Goal: Find specific page/section: Find specific page/section

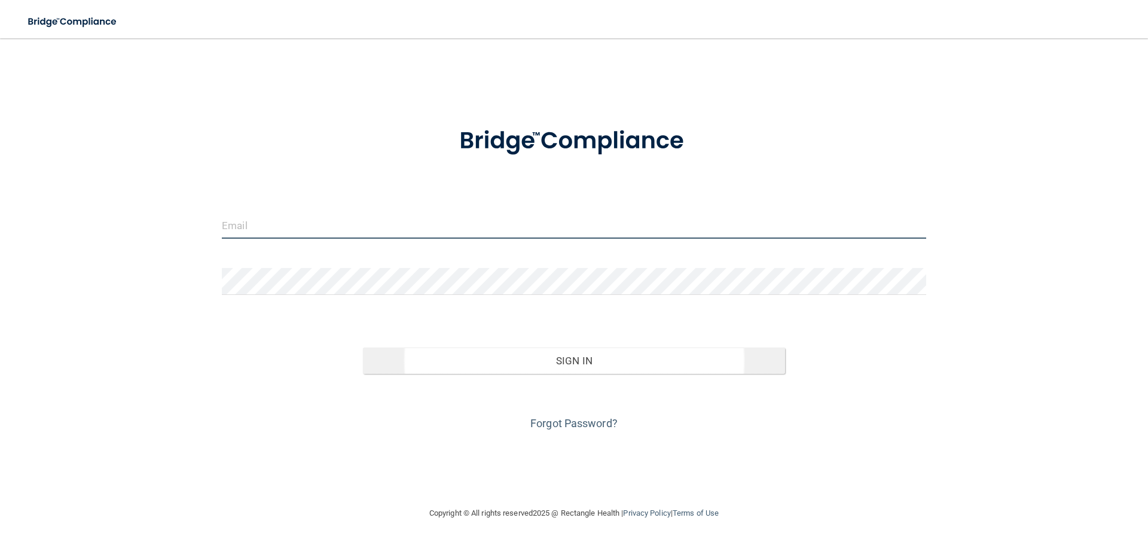
type input "[EMAIL_ADDRESS][DOMAIN_NAME]"
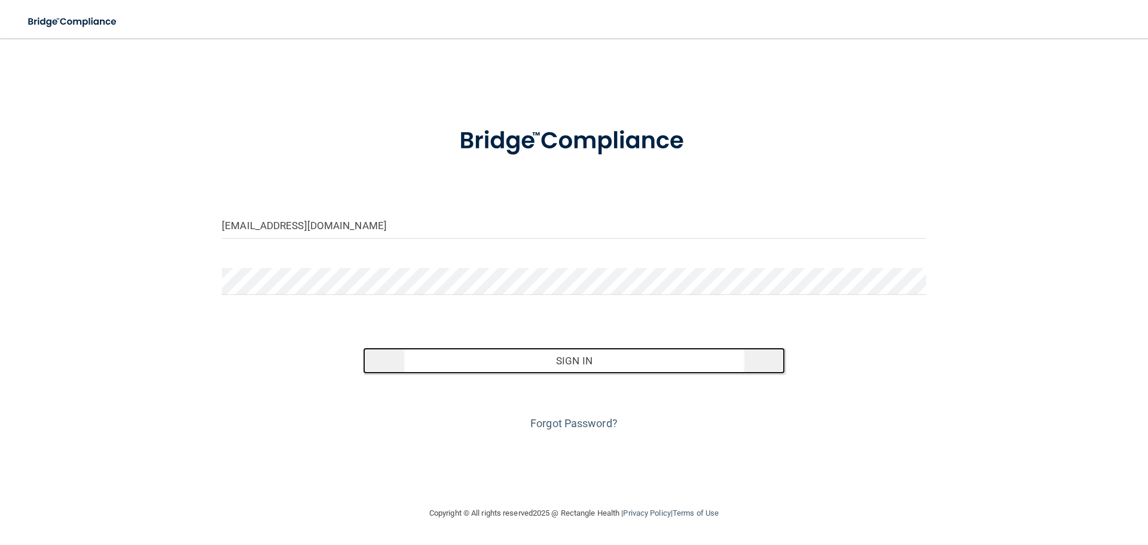
click at [426, 369] on button "Sign In" at bounding box center [574, 360] width 423 height 26
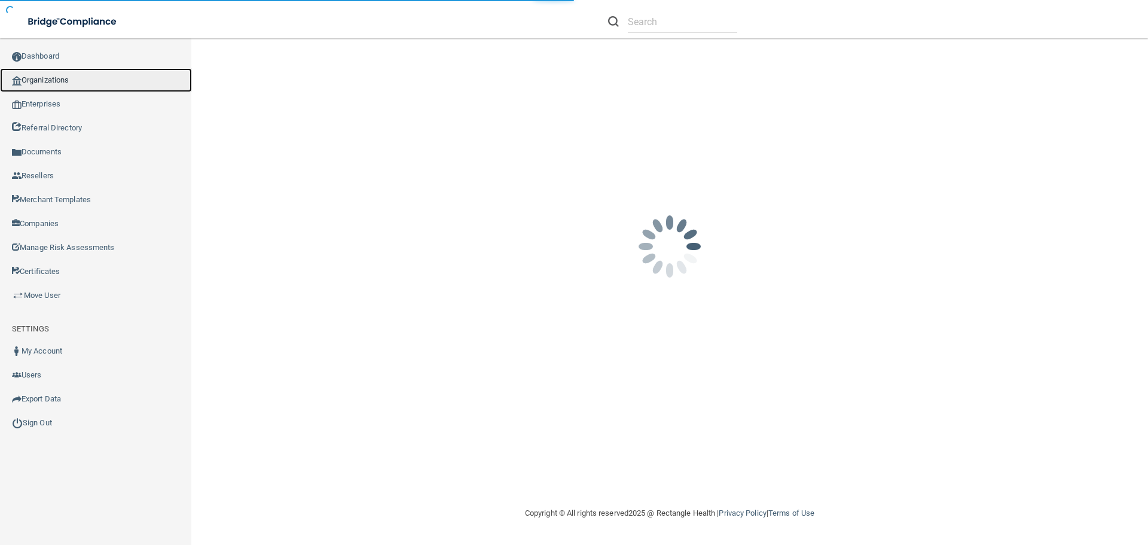
click at [100, 82] on link "Organizations" at bounding box center [96, 80] width 192 height 24
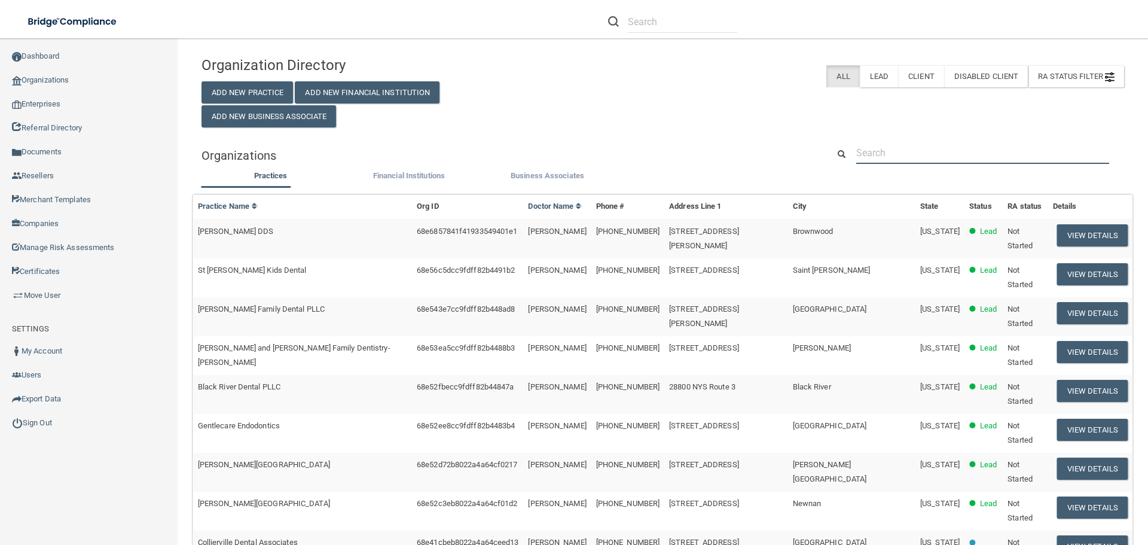
click at [888, 155] on input "text" at bounding box center [982, 153] width 253 height 22
paste input "Siranli Dental Clarendon"
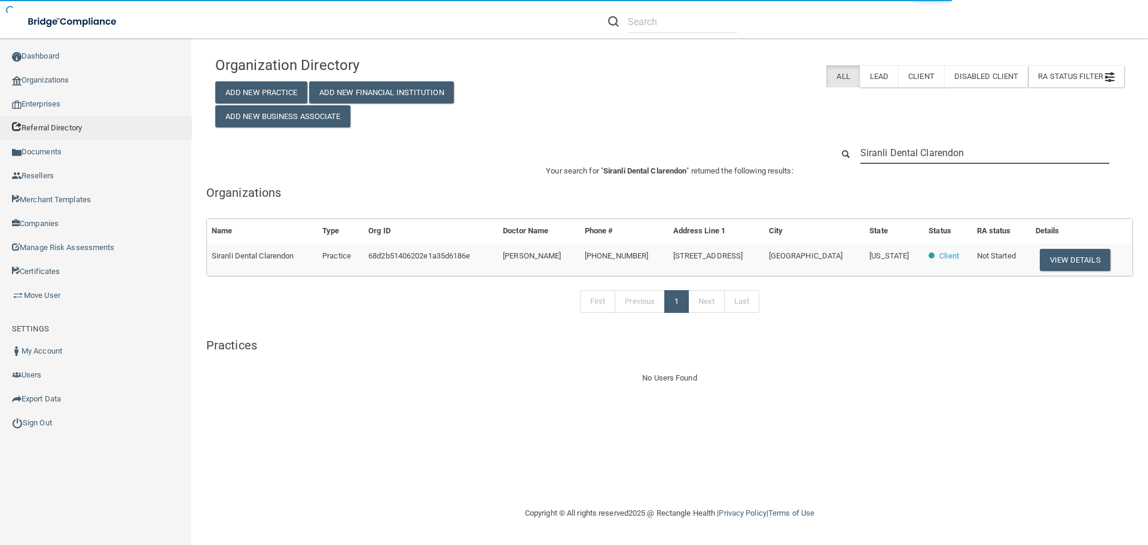
type input "Siranli Dental Clarendon"
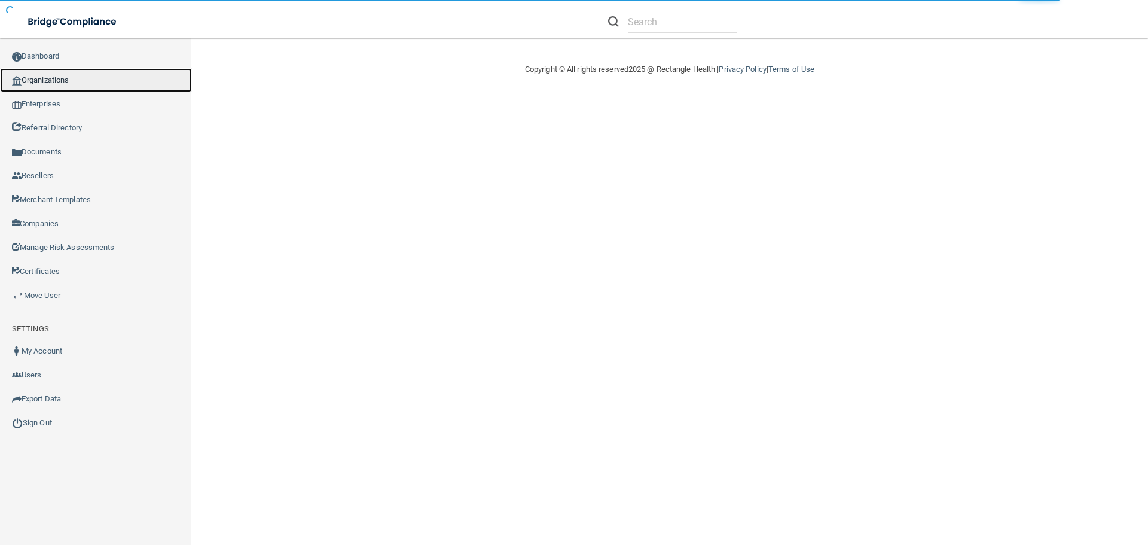
click at [105, 71] on link "Organizations" at bounding box center [96, 80] width 192 height 24
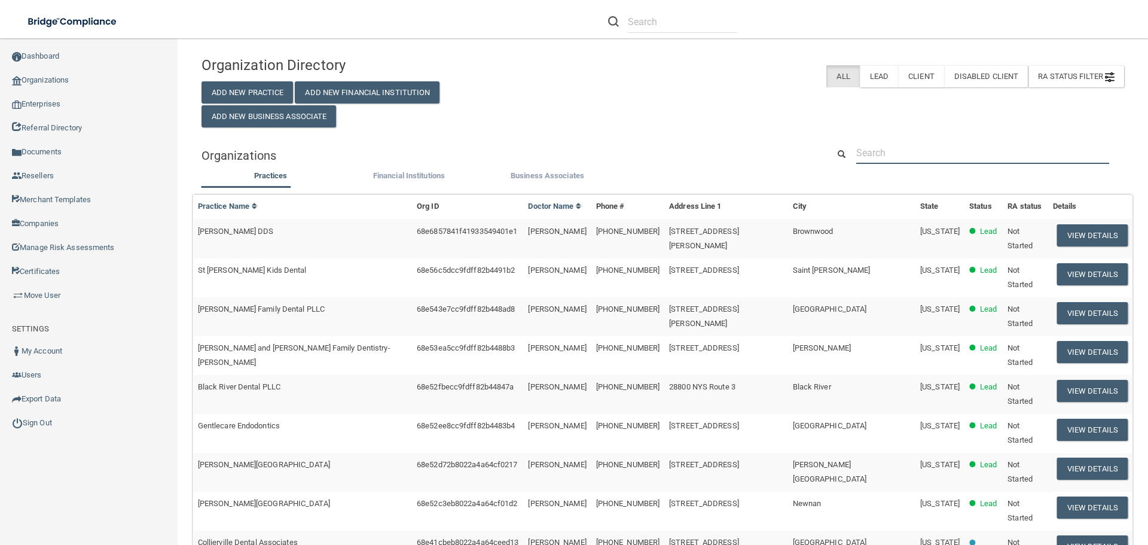
click at [879, 153] on input "text" at bounding box center [982, 153] width 253 height 22
paste input "Siranli Dental Clarendon"
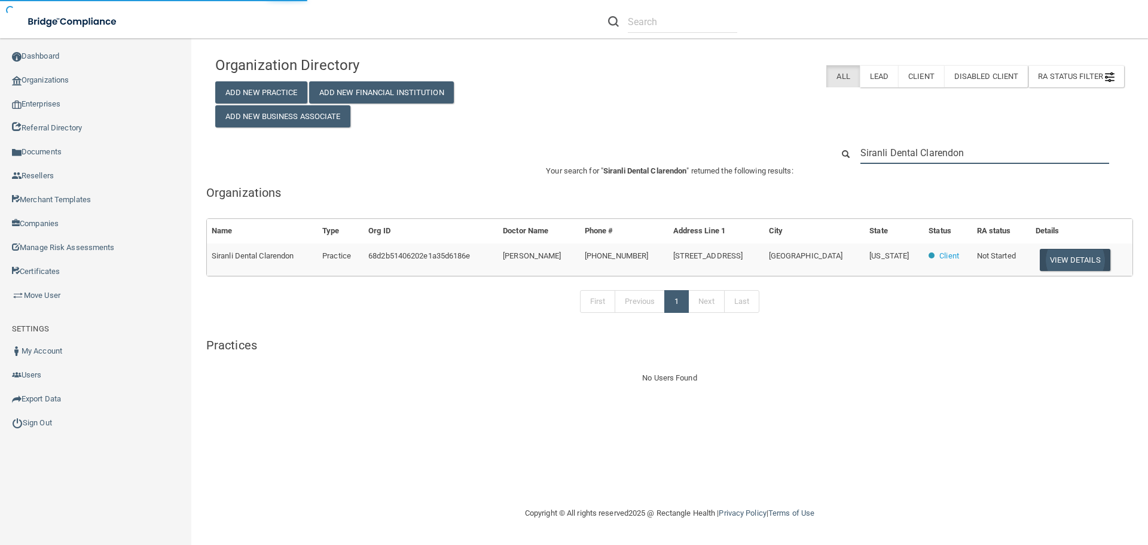
type input "Siranli Dental Clarendon"
click at [1051, 262] on button "View Details" at bounding box center [1074, 260] width 71 height 22
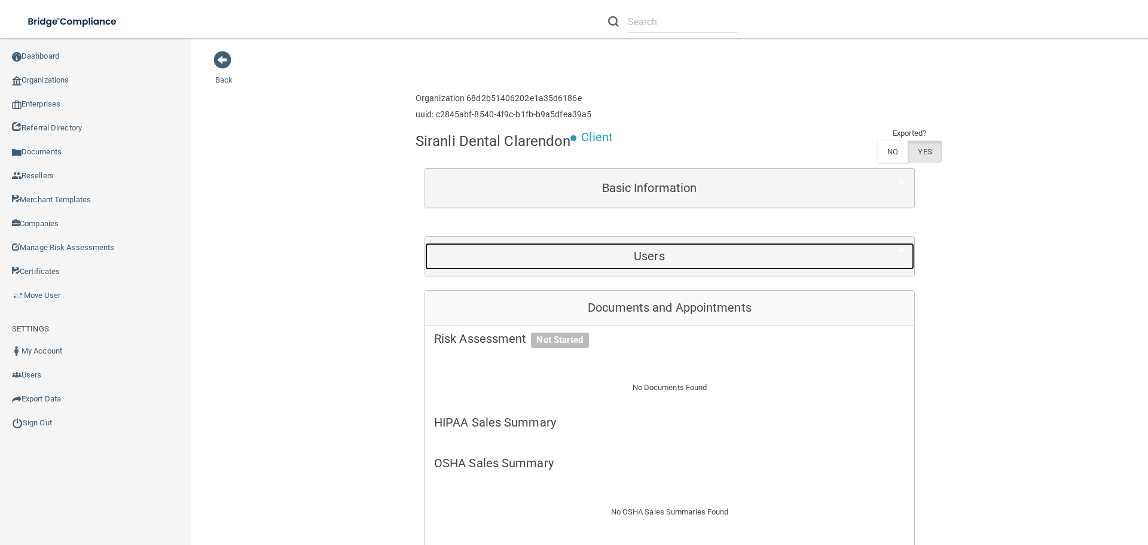
click at [660, 252] on h5 "Users" at bounding box center [649, 255] width 430 height 13
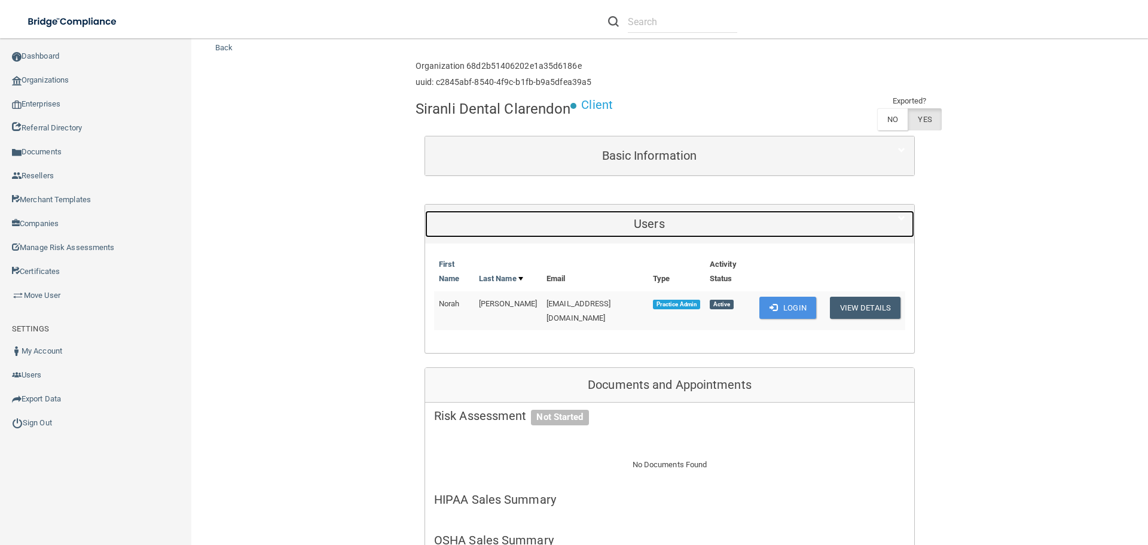
scroll to position [60, 0]
